Goal: Manage account settings

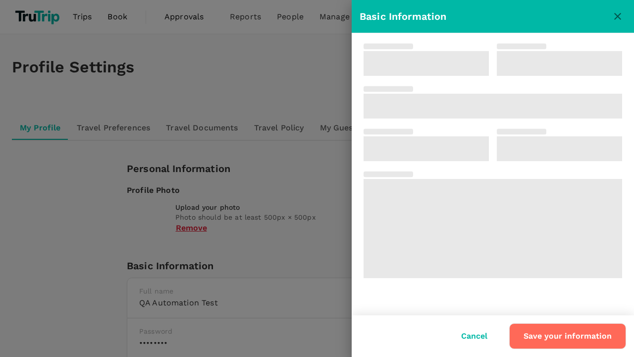
type input "QA Automation"
type input "Test"
type input "62"
type input "8888888888"
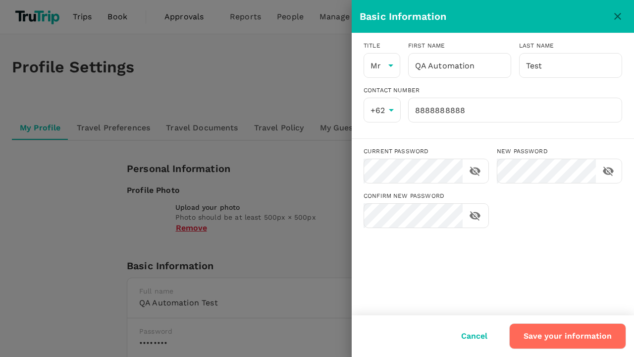
click at [459, 65] on input "QA Automation" at bounding box center [459, 65] width 103 height 25
click at [569, 336] on button "Save your information" at bounding box center [567, 336] width 117 height 26
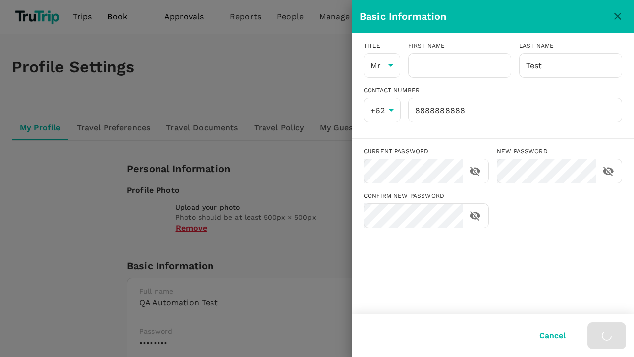
type input "QA Automation"
